Goal: Navigation & Orientation: Find specific page/section

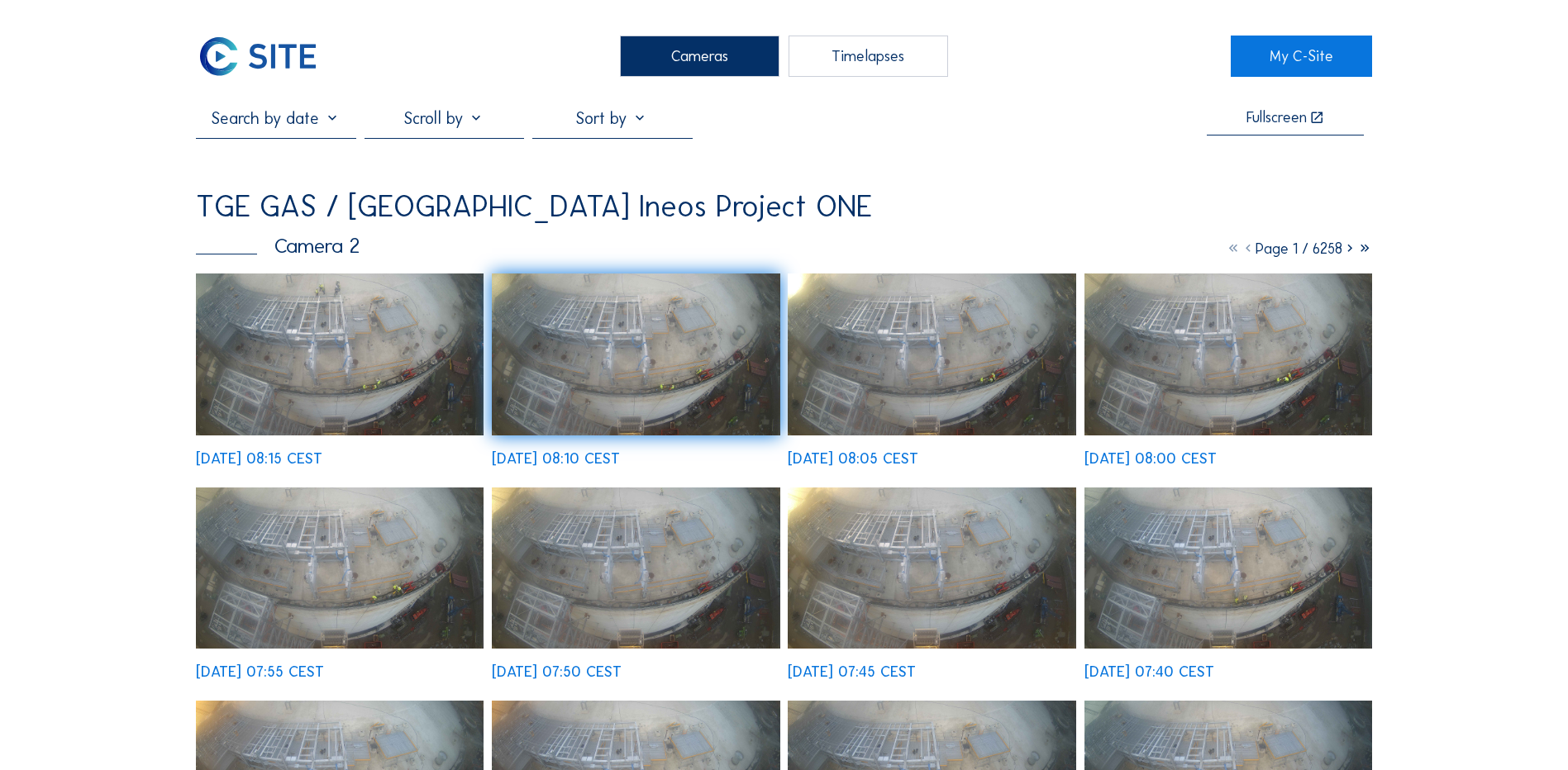
click at [671, 72] on div "Cameras" at bounding box center [700, 56] width 160 height 41
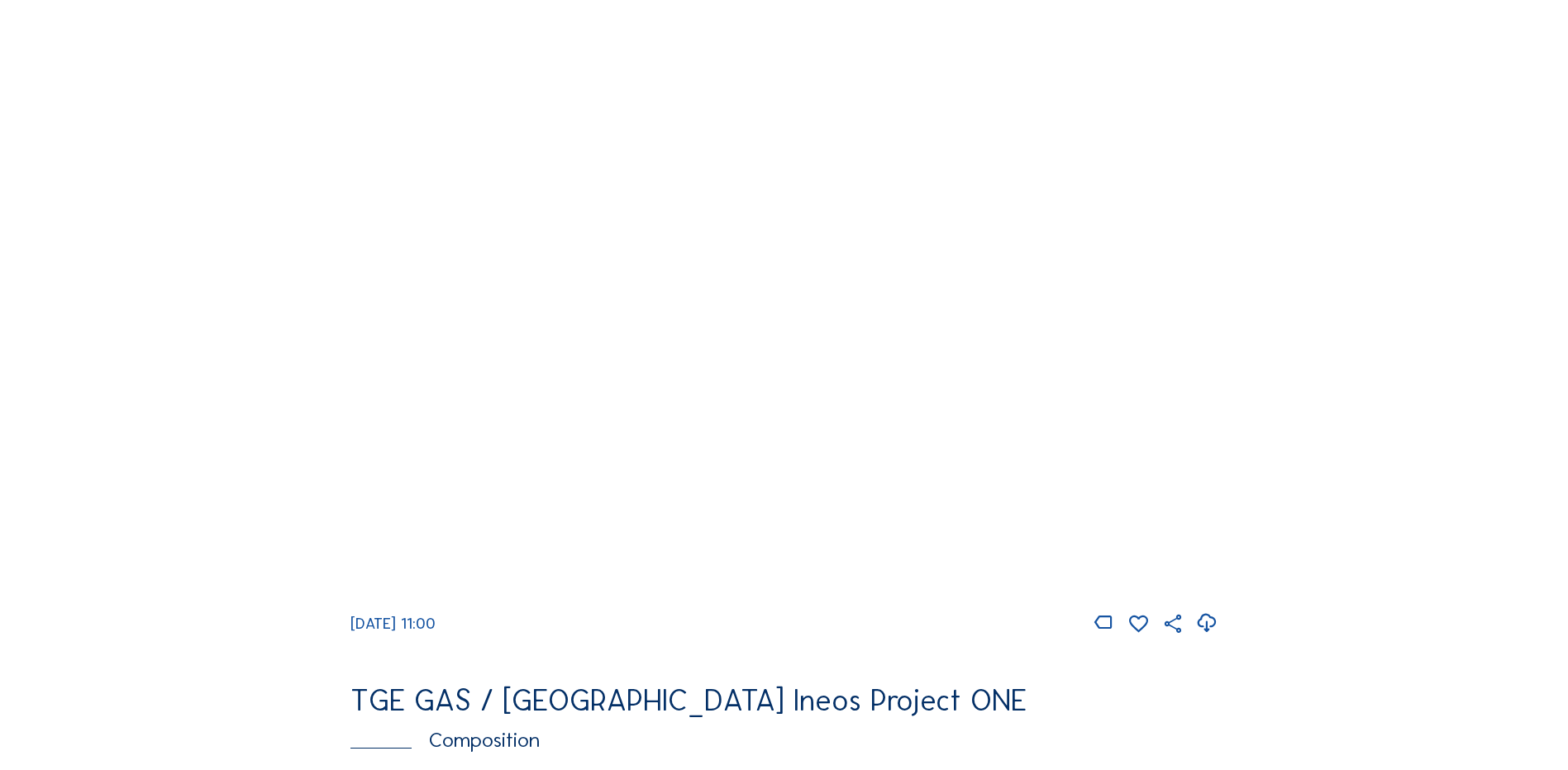
scroll to position [1570, 0]
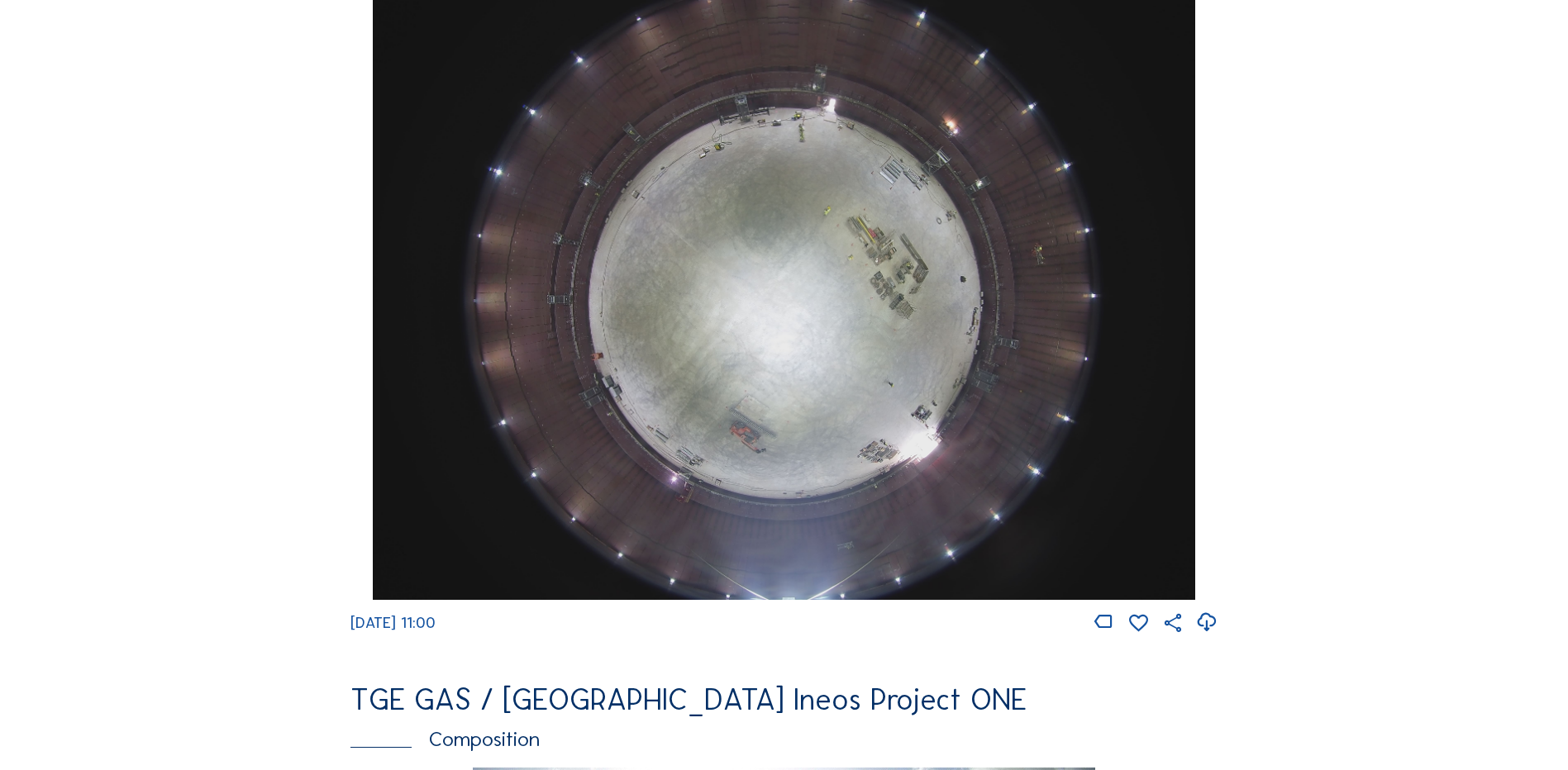
click at [1214, 634] on icon at bounding box center [1206, 622] width 23 height 27
click at [1499, 420] on div "Cameras Timelapses My C-Site Feed Photo Show Map Search Fullscreen TGE GAS / [G…" at bounding box center [784, 286] width 1568 height 3712
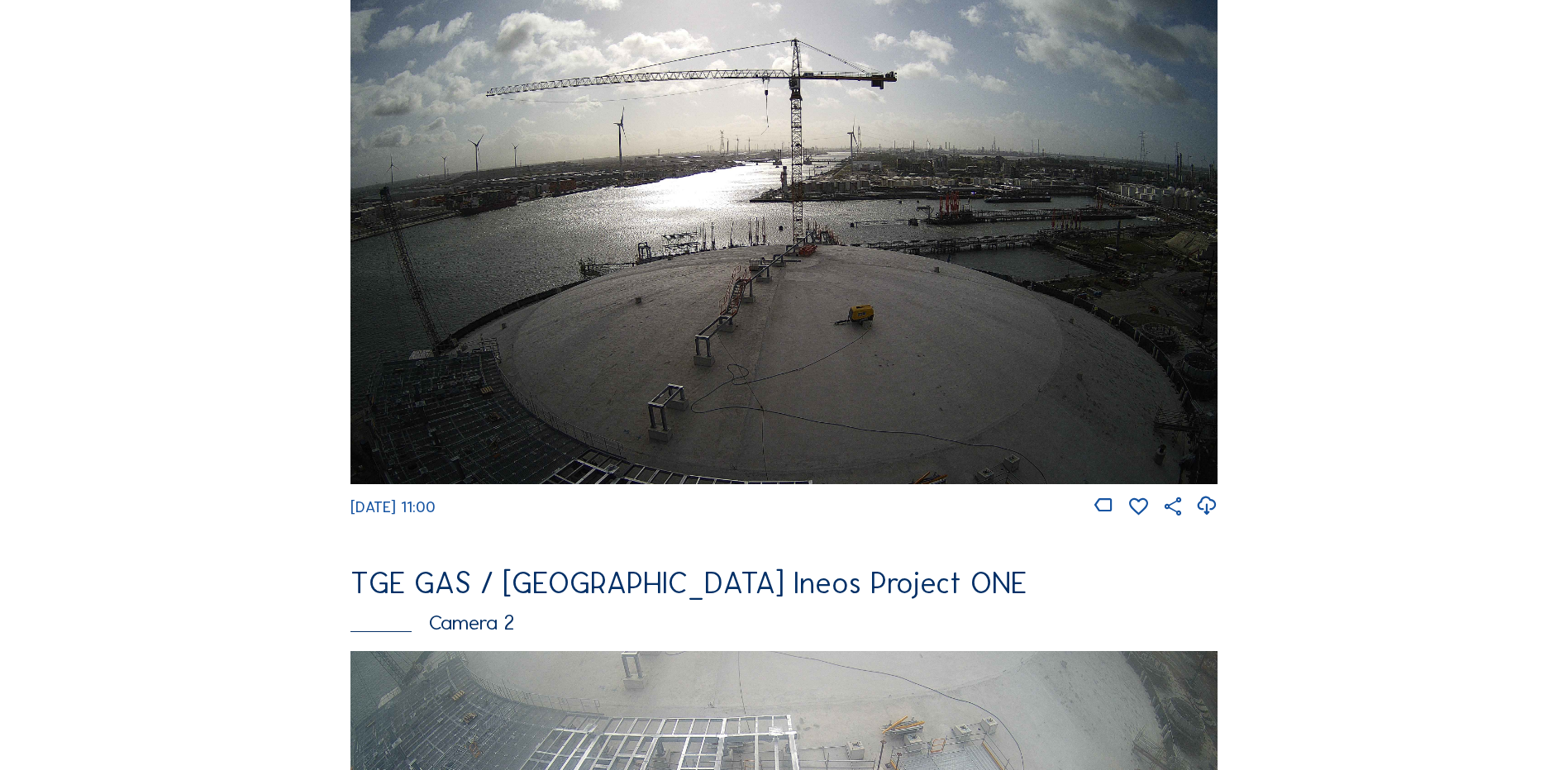
scroll to position [83, 0]
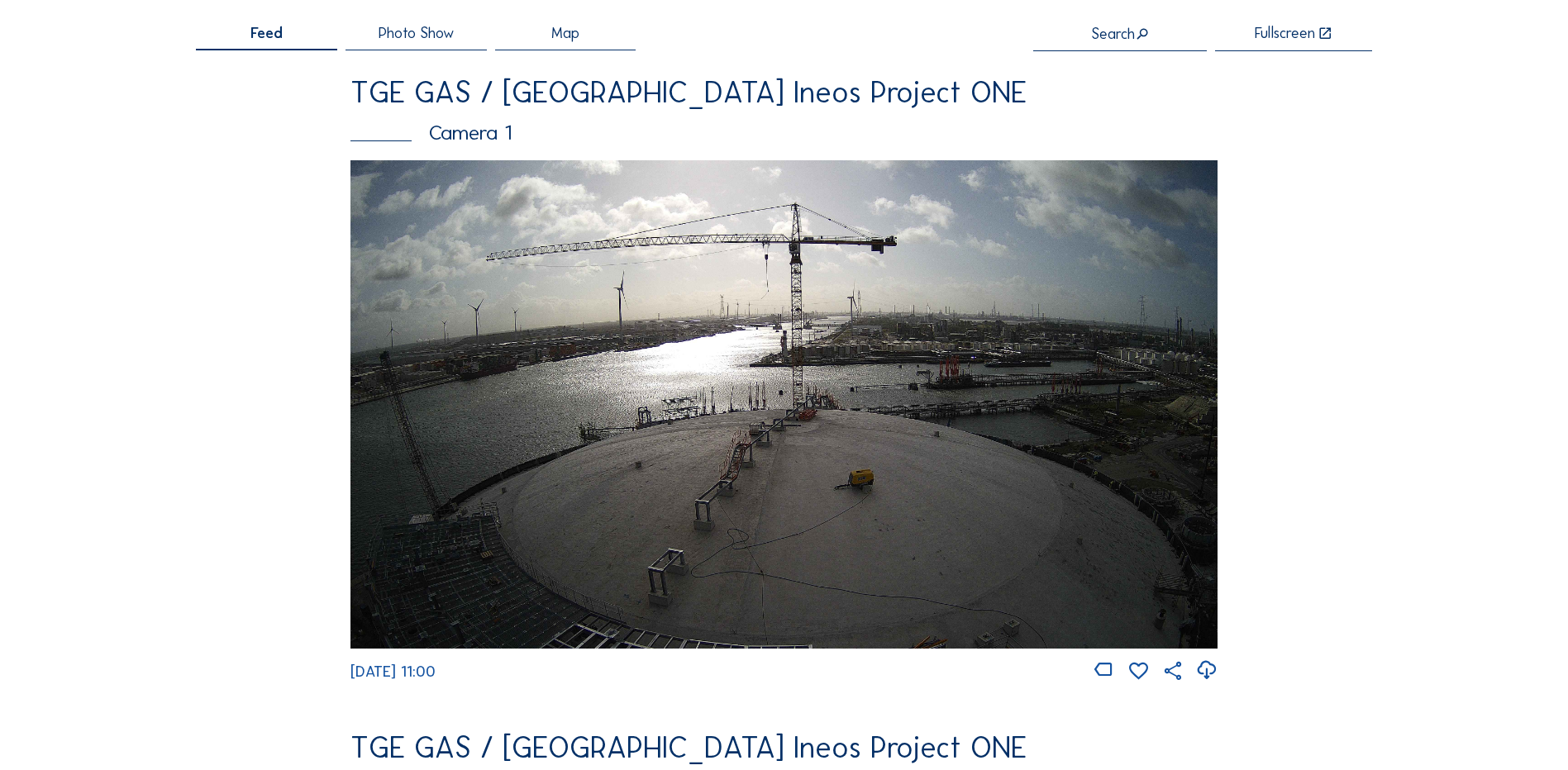
drag, startPoint x: 1279, startPoint y: 134, endPoint x: 1294, endPoint y: 193, distance: 60.9
